Goal: Check status: Check status

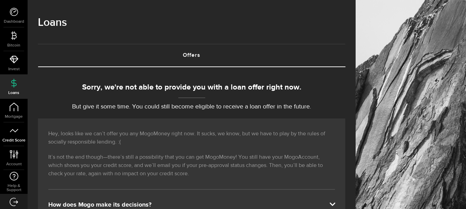
scroll to position [32, 0]
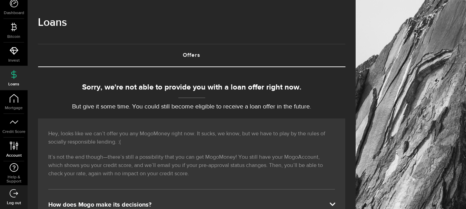
click at [13, 147] on icon at bounding box center [13, 146] width 9 height 9
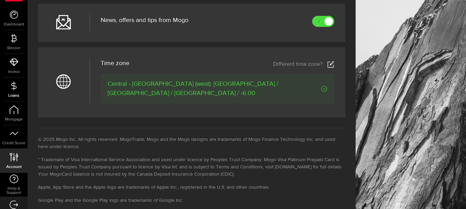
scroll to position [32, 0]
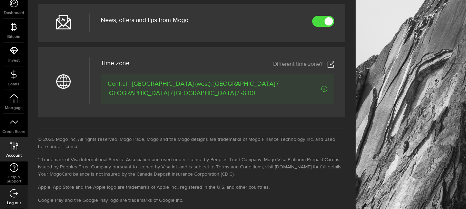
click at [14, 147] on use at bounding box center [14, 146] width 8 height 8
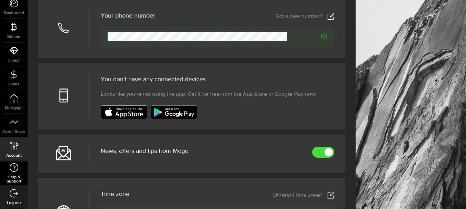
scroll to position [241, 0]
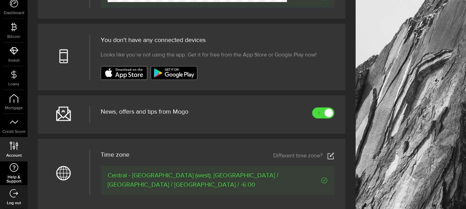
click at [18, 168] on use at bounding box center [14, 168] width 9 height 9
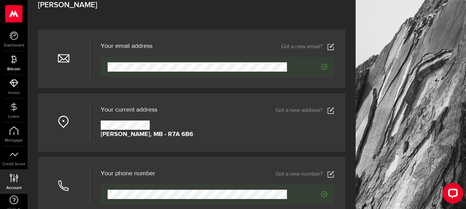
scroll to position [34, 0]
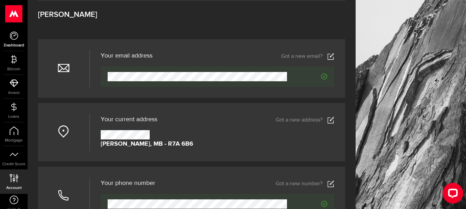
click at [8, 41] on link "Dashboard" at bounding box center [14, 39] width 28 height 23
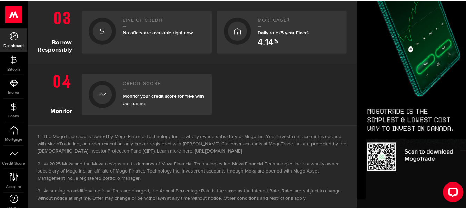
scroll to position [340, 0]
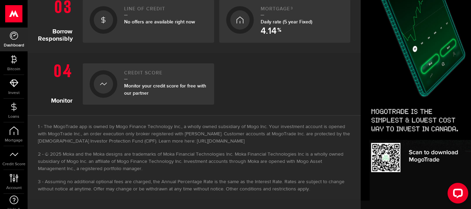
click at [113, 88] on div at bounding box center [104, 84] width 28 height 28
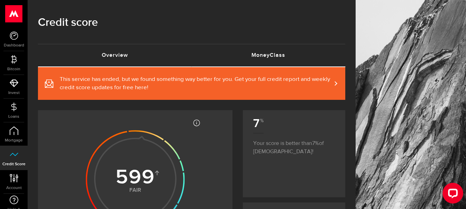
click at [277, 55] on link "MoneyClass (requires attention)" at bounding box center [269, 56] width 154 height 22
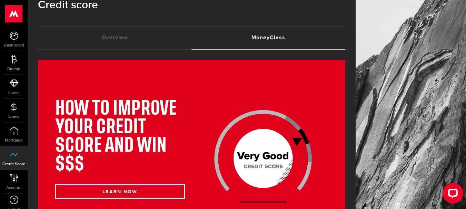
scroll to position [34, 0]
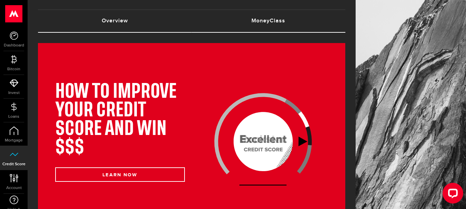
click at [117, 22] on link "Overview (requires attention)" at bounding box center [115, 21] width 154 height 22
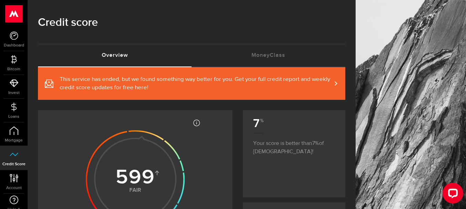
click at [333, 83] on span at bounding box center [331, 83] width 3 height 7
click at [19, 35] on link "Dashboard" at bounding box center [14, 39] width 28 height 23
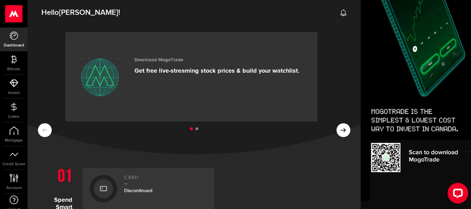
click at [14, 34] on icon at bounding box center [14, 35] width 9 height 9
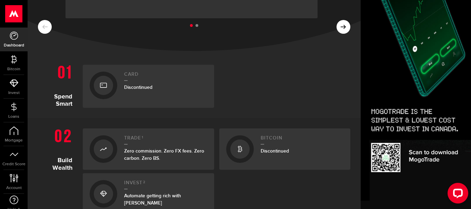
click at [155, 92] on div "Card Discontinued" at bounding box center [165, 86] width 83 height 29
